Goal: Check status: Check status

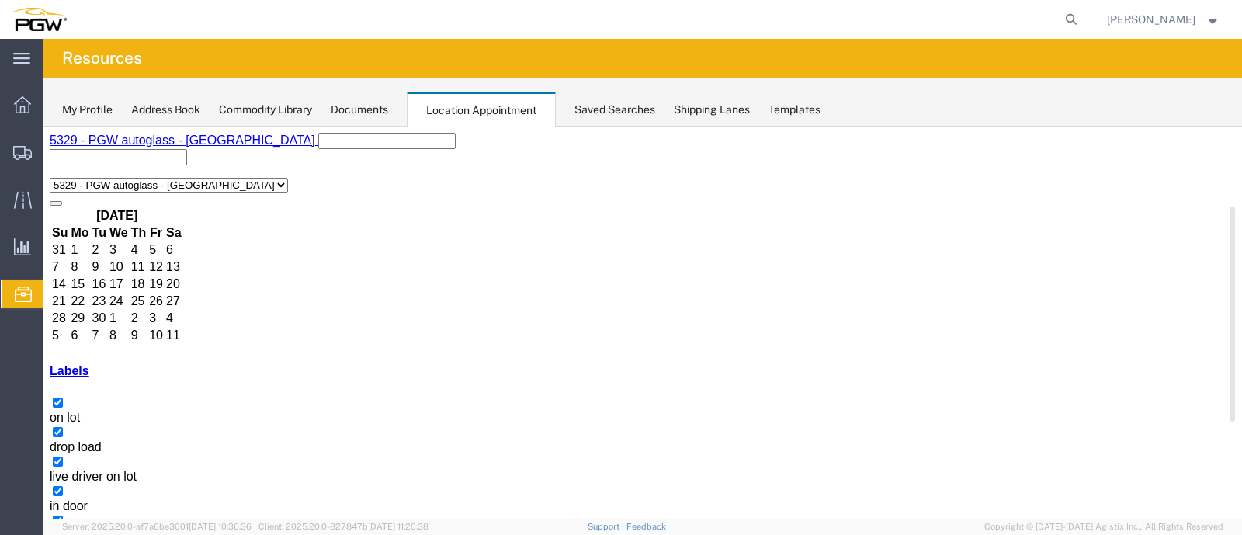
scroll to position [951, 0]
click at [1082, 22] on icon at bounding box center [1071, 20] width 22 height 22
type input "56864850"
click at [1082, 11] on icon at bounding box center [1071, 20] width 22 height 22
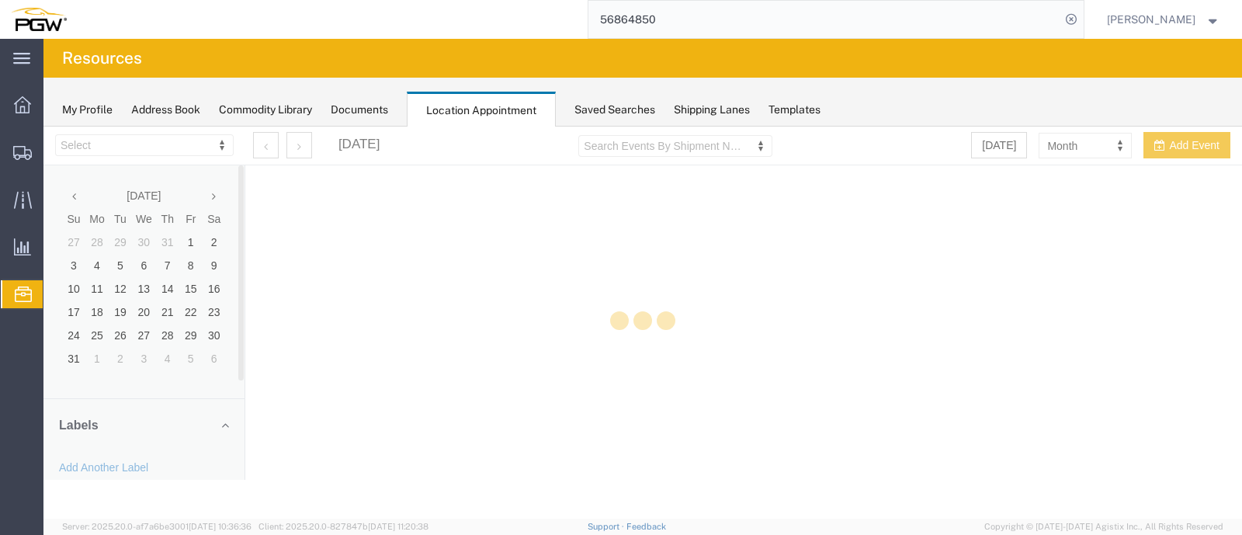
select select "28253"
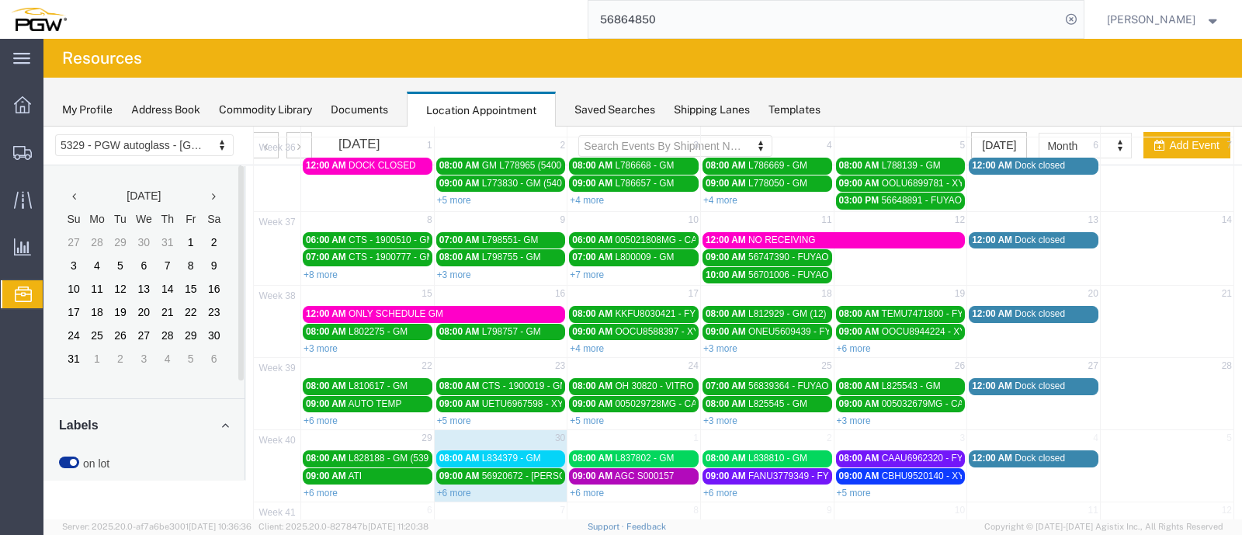
scroll to position [135, 0]
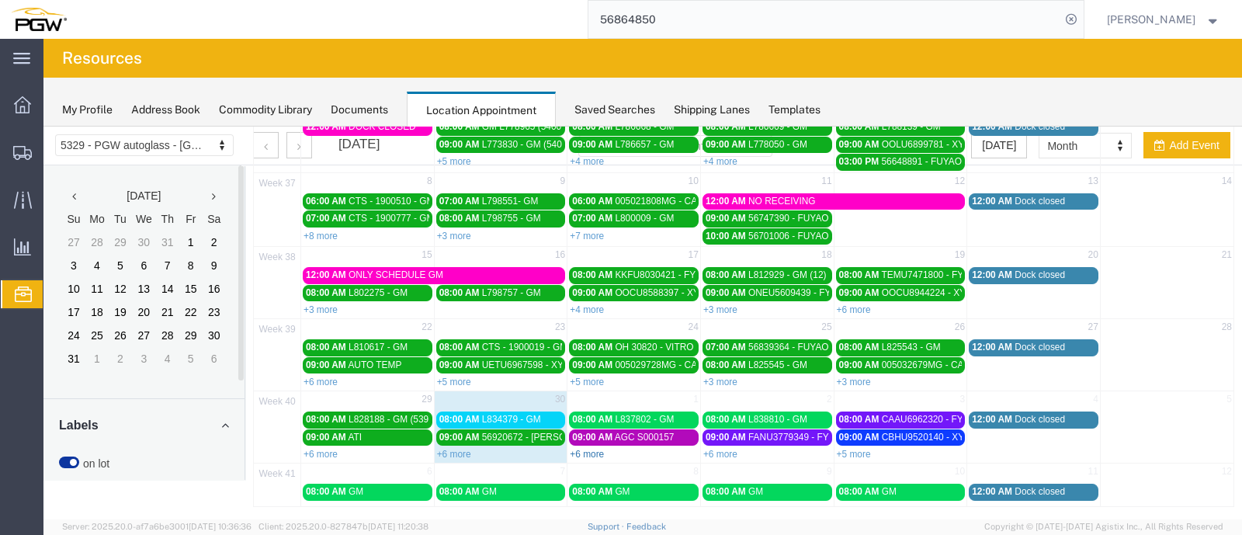
click at [582, 449] on link "+6 more" at bounding box center [587, 454] width 34 height 11
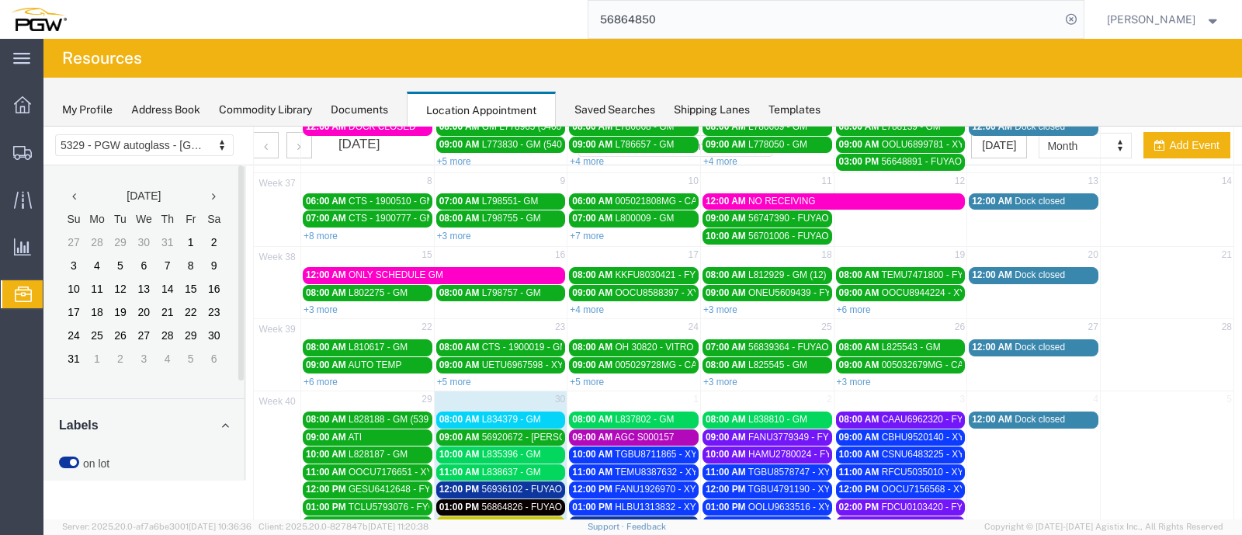
scroll to position [232, 0]
